Goal: Find specific page/section: Find specific page/section

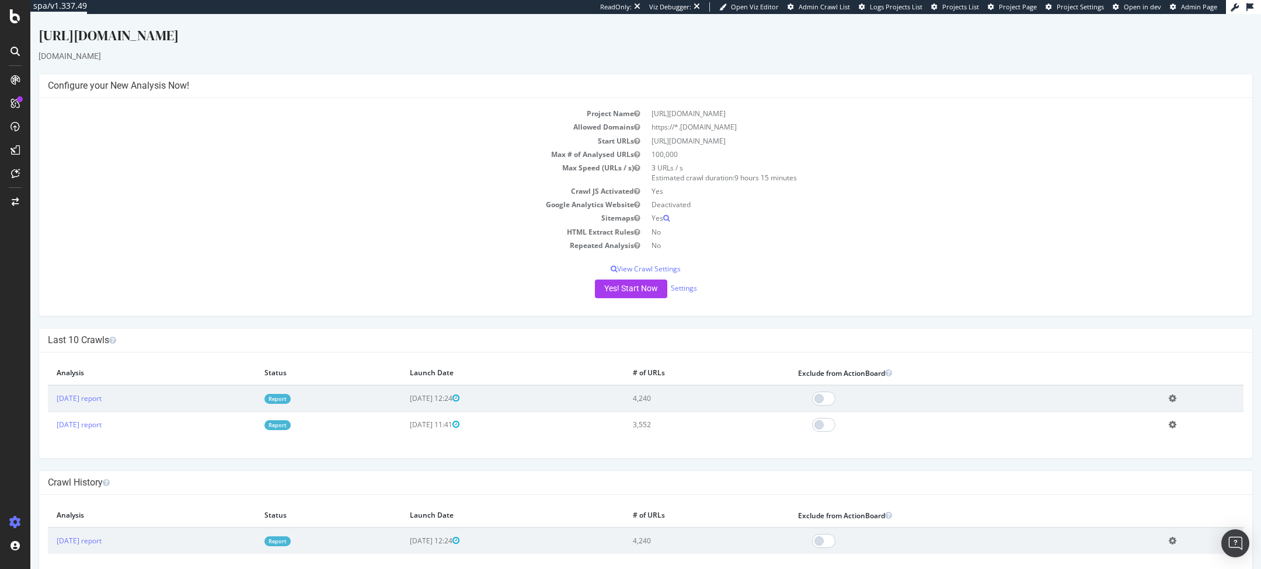
click at [322, 393] on td "Report" at bounding box center [328, 398] width 145 height 27
click at [291, 395] on link "Report" at bounding box center [277, 399] width 26 height 10
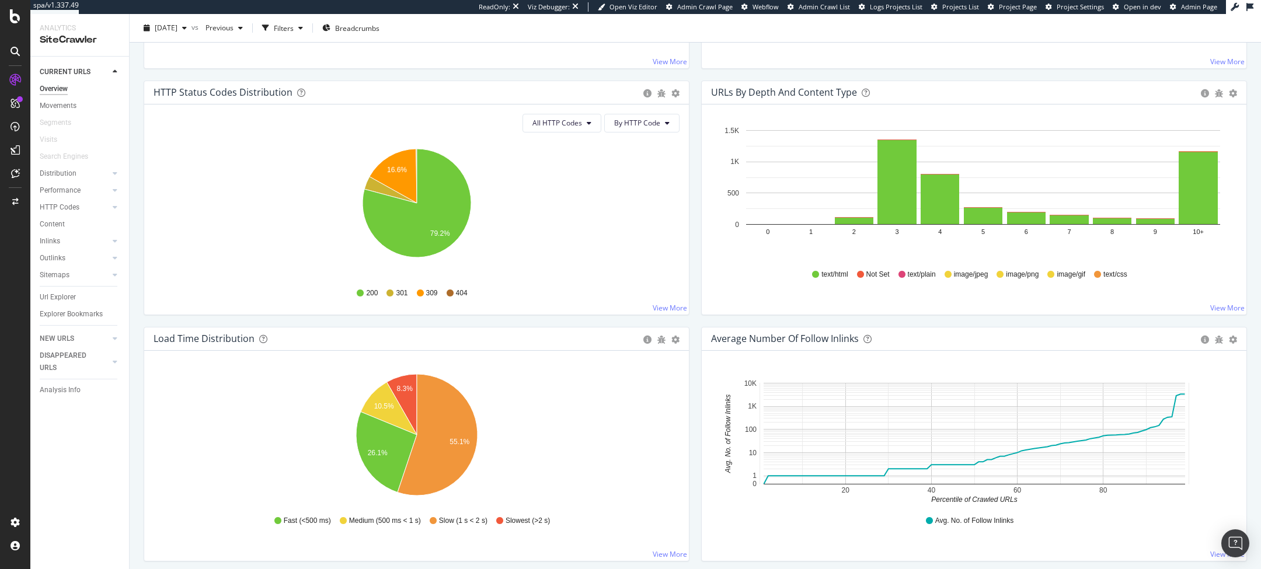
scroll to position [609, 0]
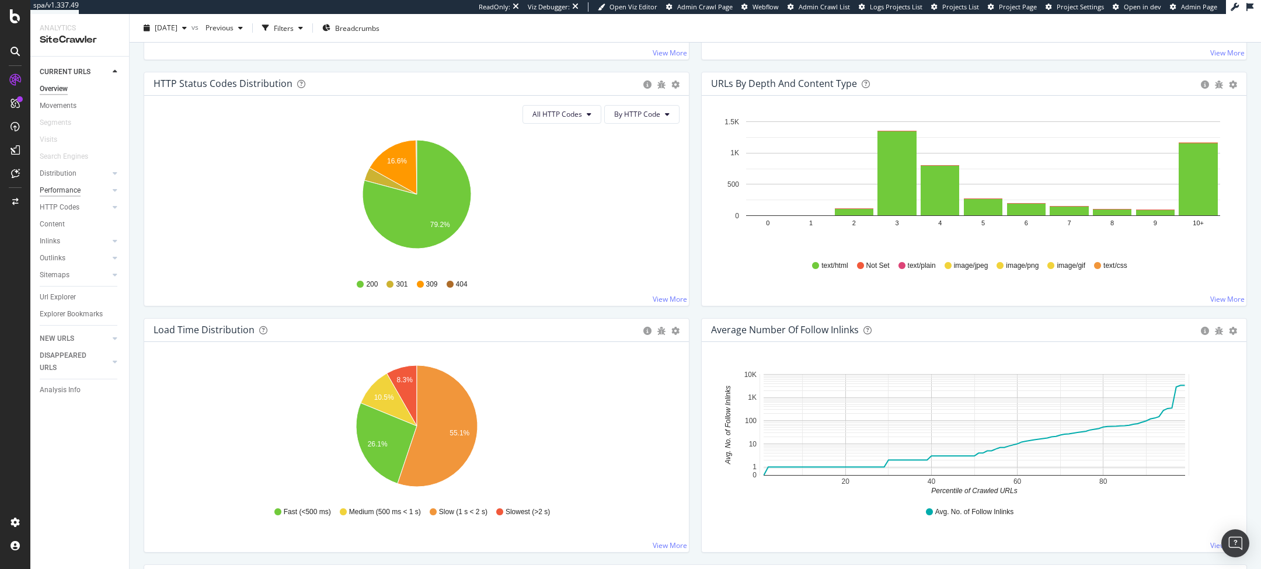
click at [62, 193] on div "Performance" at bounding box center [60, 190] width 41 height 12
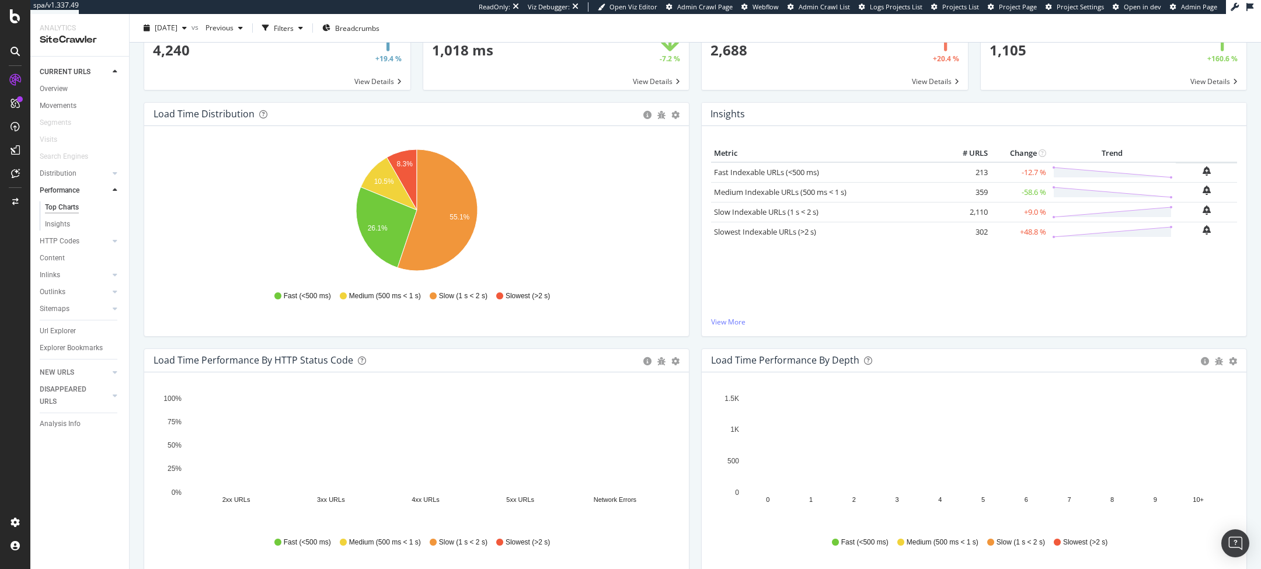
scroll to position [107, 0]
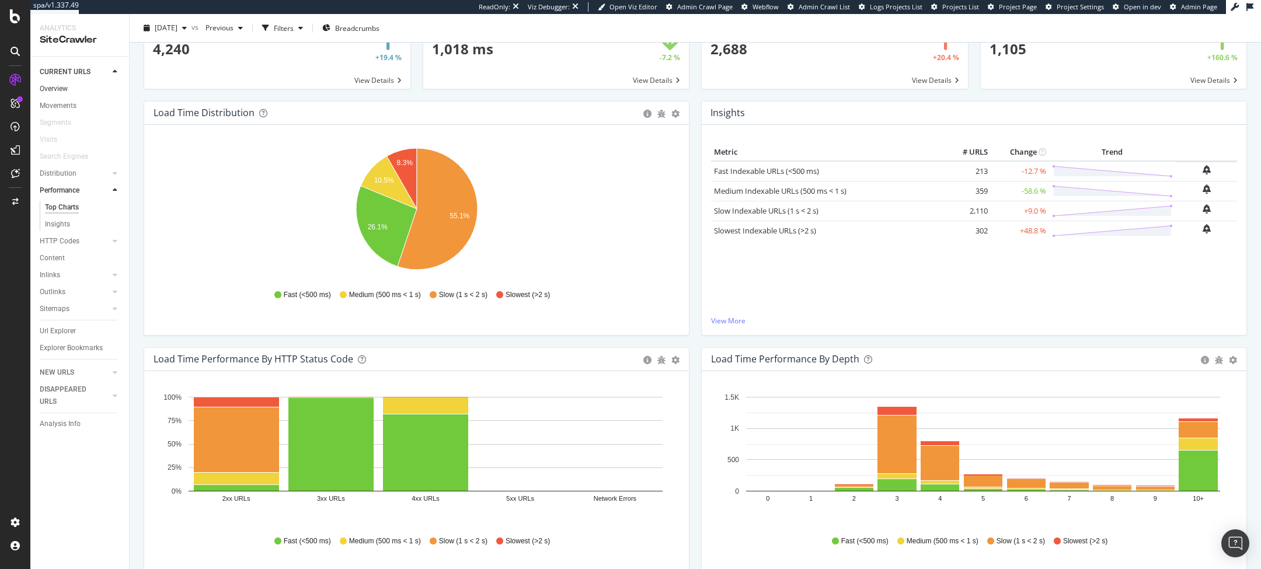
drag, startPoint x: 66, startPoint y: 89, endPoint x: 73, endPoint y: 89, distance: 7.0
click at [66, 89] on div "Overview" at bounding box center [54, 89] width 28 height 12
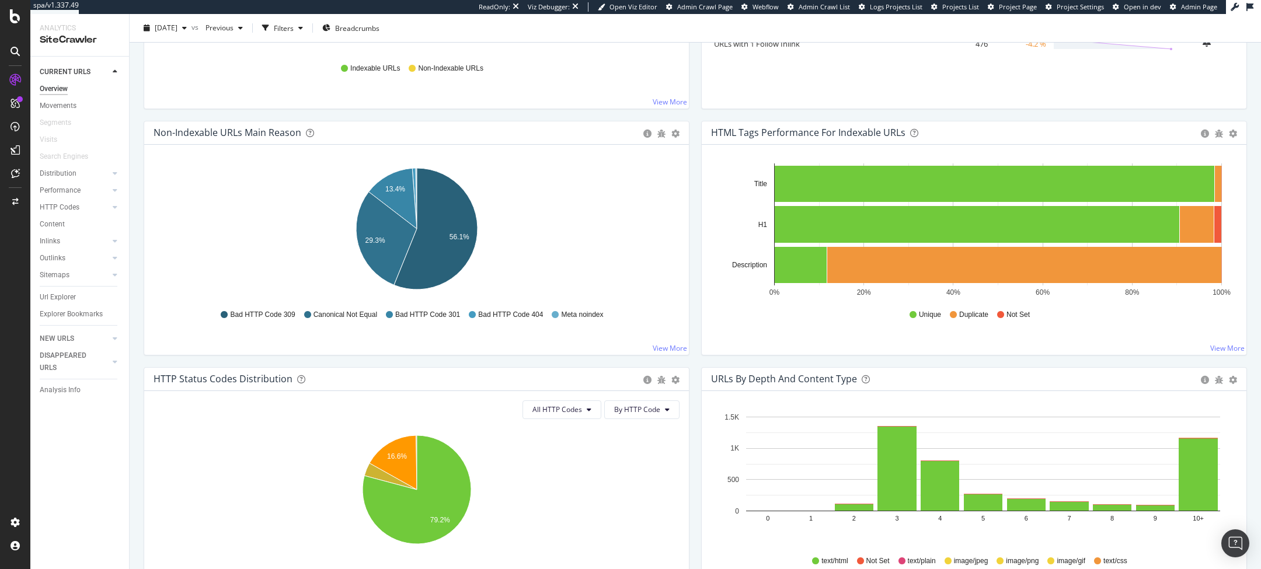
scroll to position [319, 0]
